Goal: Find specific fact

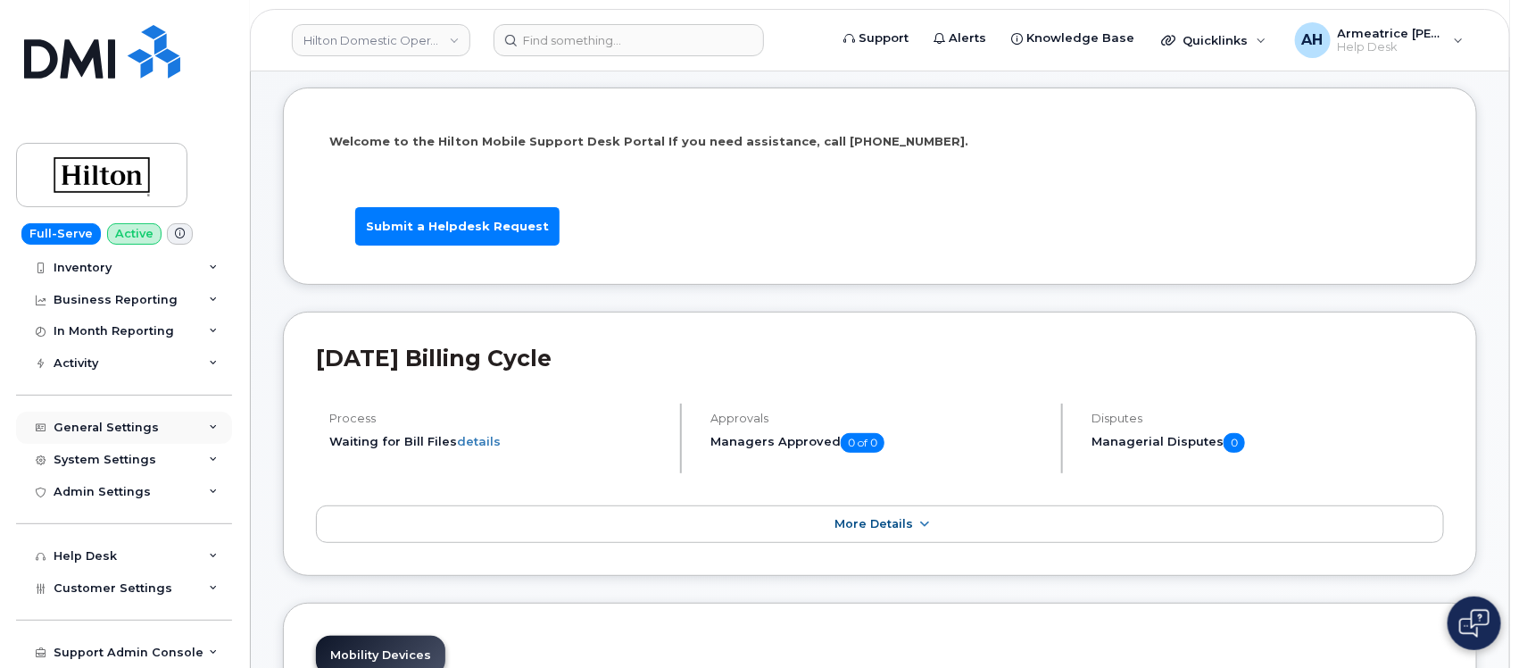
scroll to position [112, 0]
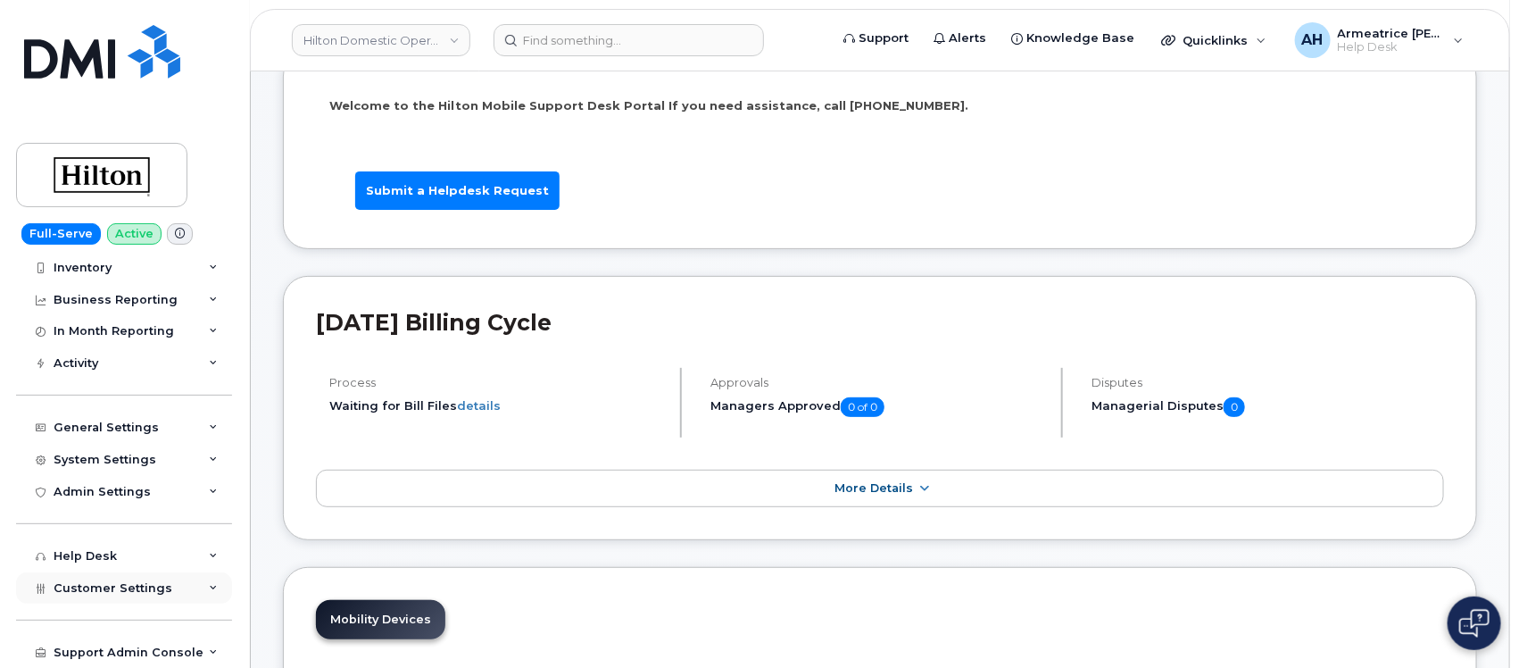
click at [158, 583] on span "Customer Settings" at bounding box center [113, 587] width 119 height 13
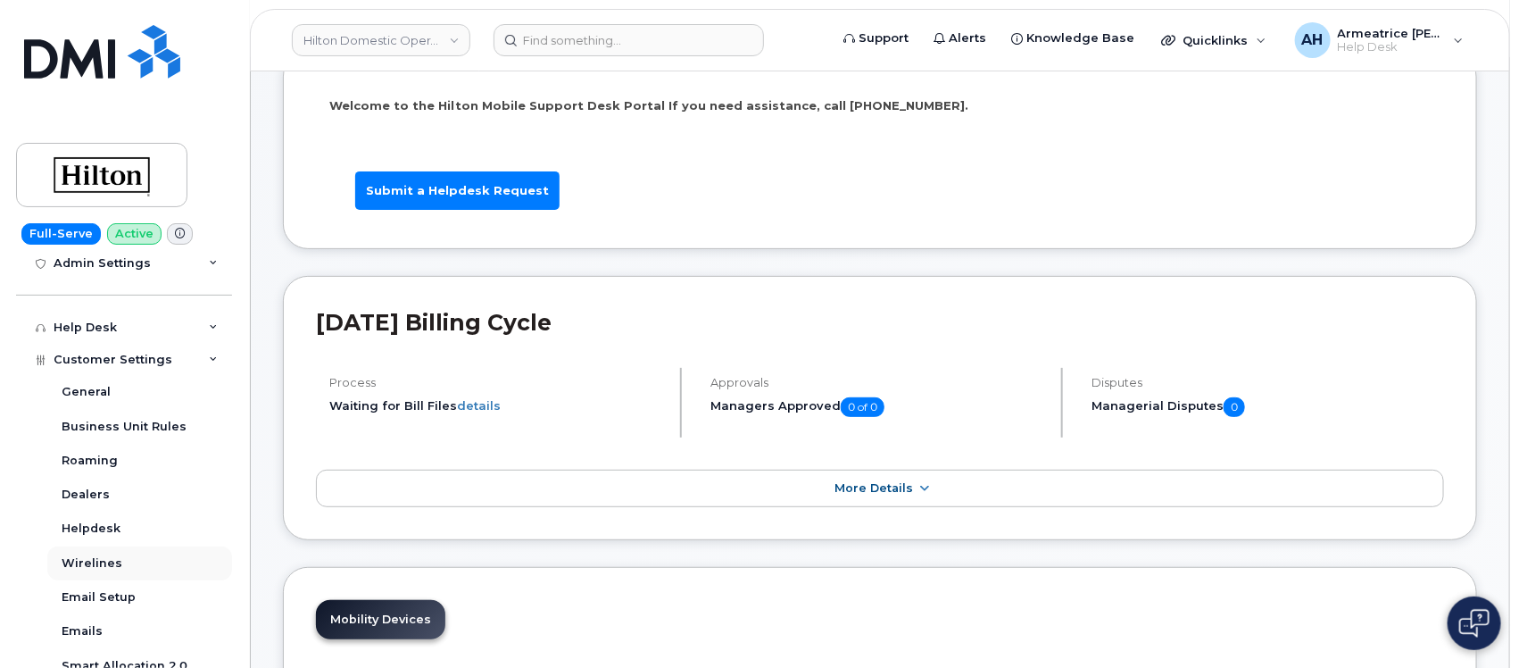
scroll to position [518, 0]
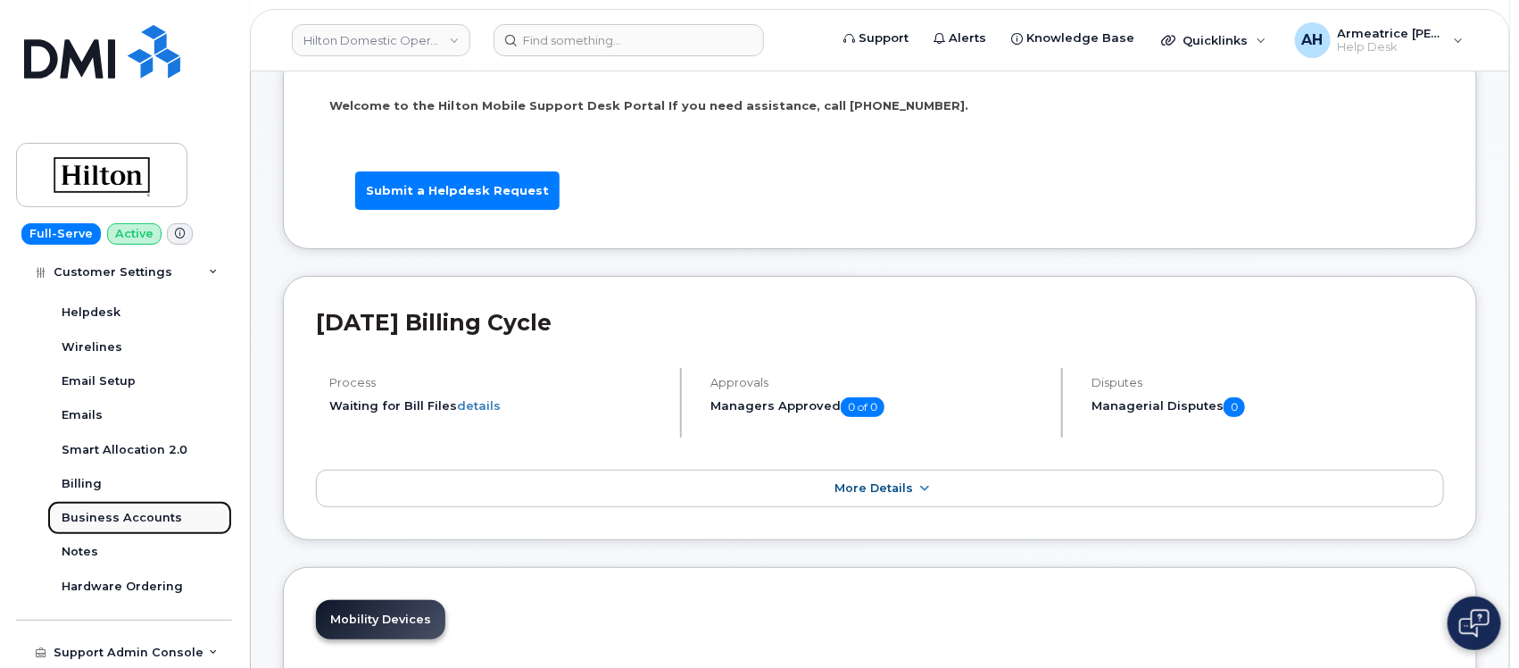
click at [147, 512] on div "Business Accounts" at bounding box center [122, 518] width 121 height 16
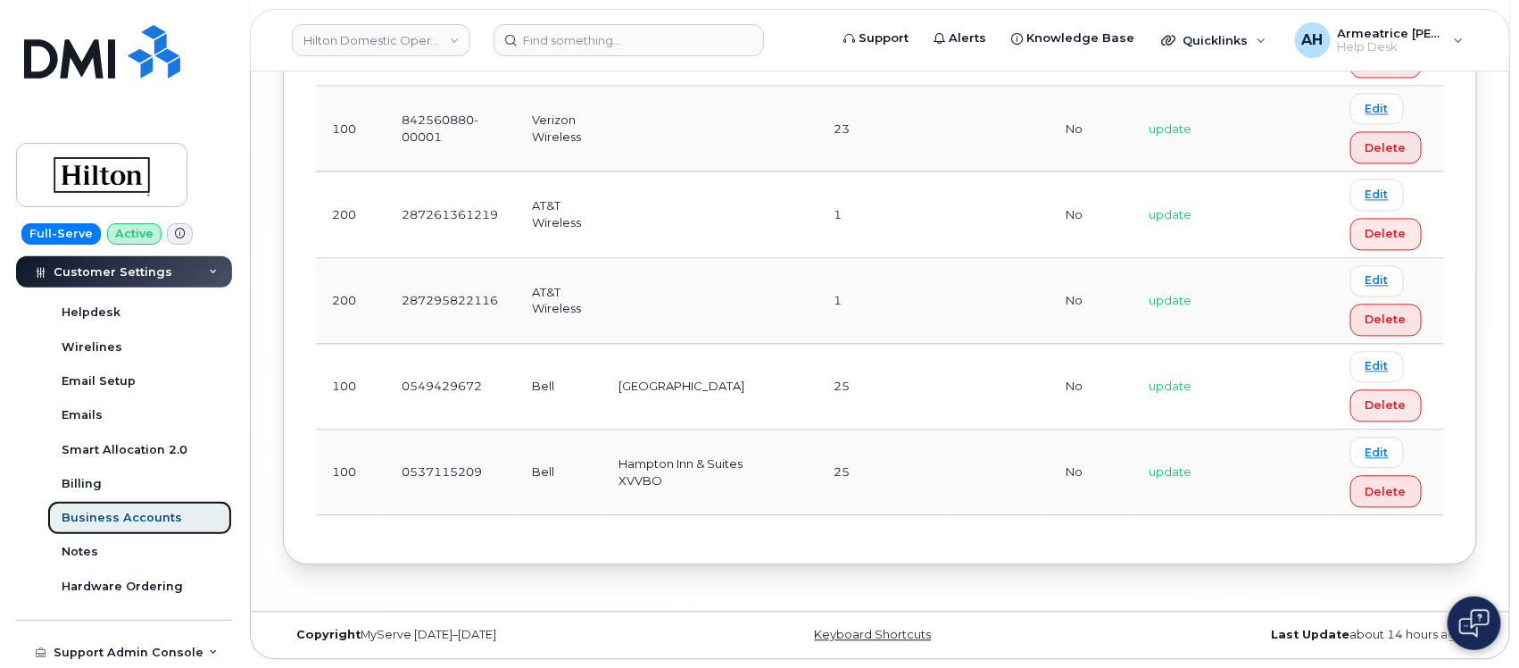
scroll to position [7729, 0]
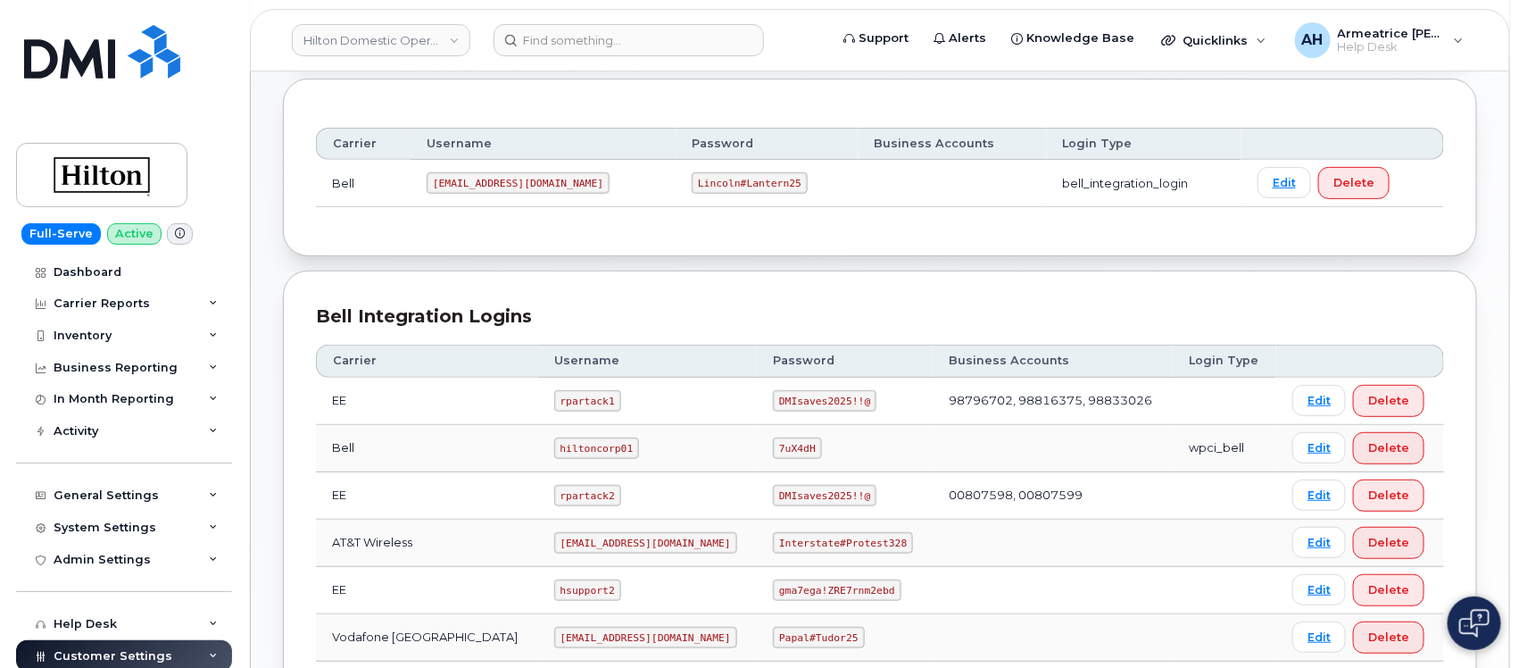
scroll to position [446, 0]
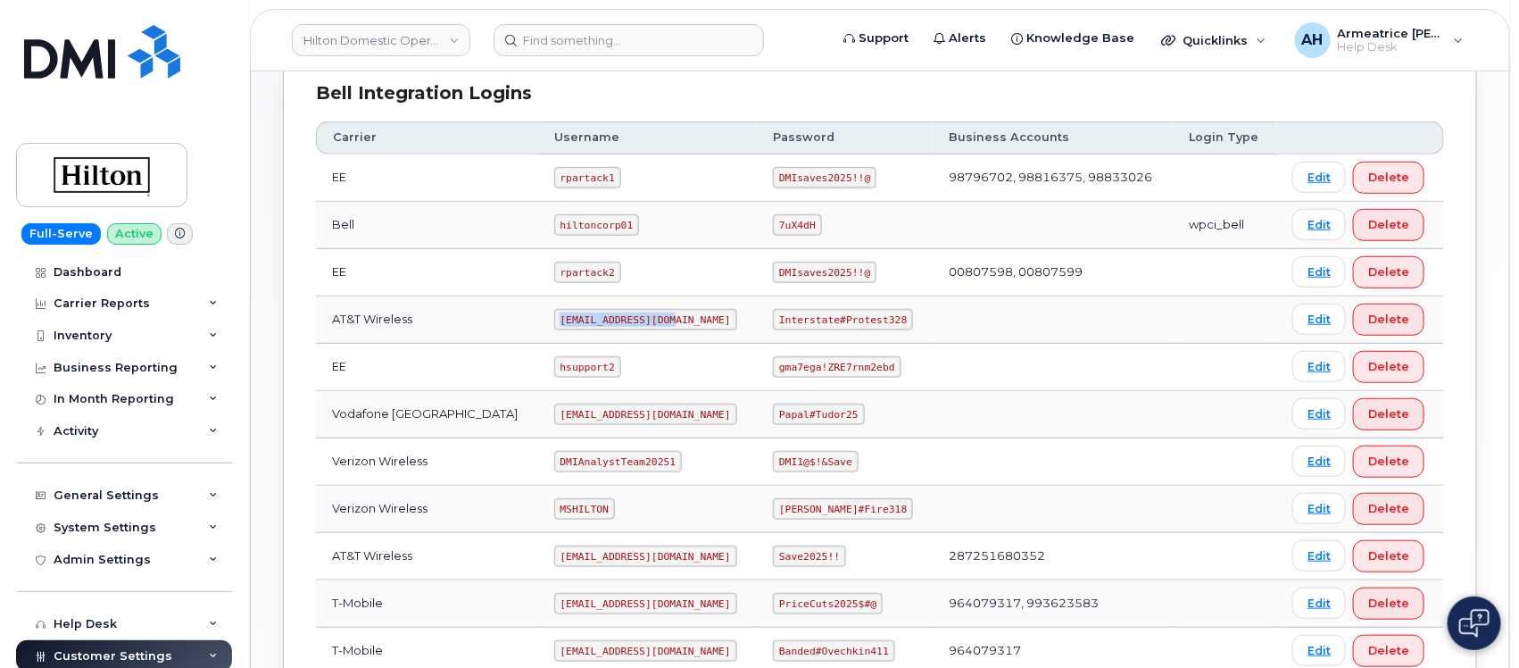
drag, startPoint x: 534, startPoint y: 326, endPoint x: 652, endPoint y: 324, distance: 117.8
click at [652, 324] on td "[EMAIL_ADDRESS][DOMAIN_NAME]" at bounding box center [648, 319] width 220 height 47
copy code "[EMAIL_ADDRESS][DOMAIN_NAME]"
drag, startPoint x: 763, startPoint y: 324, endPoint x: 882, endPoint y: 327, distance: 118.8
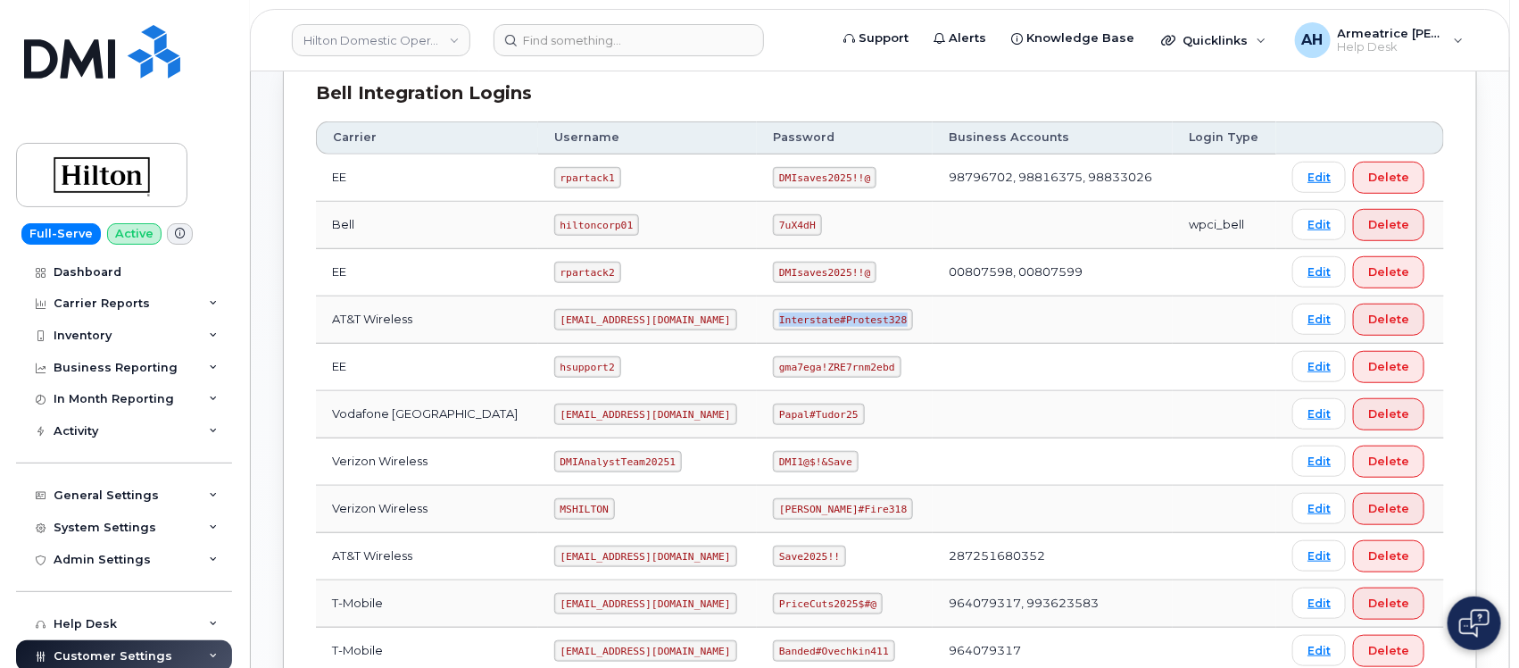
click at [882, 327] on code "Interstate#Protest328" at bounding box center [843, 319] width 140 height 21
copy code "Interstate#Protest328"
